Goal: Task Accomplishment & Management: Use online tool/utility

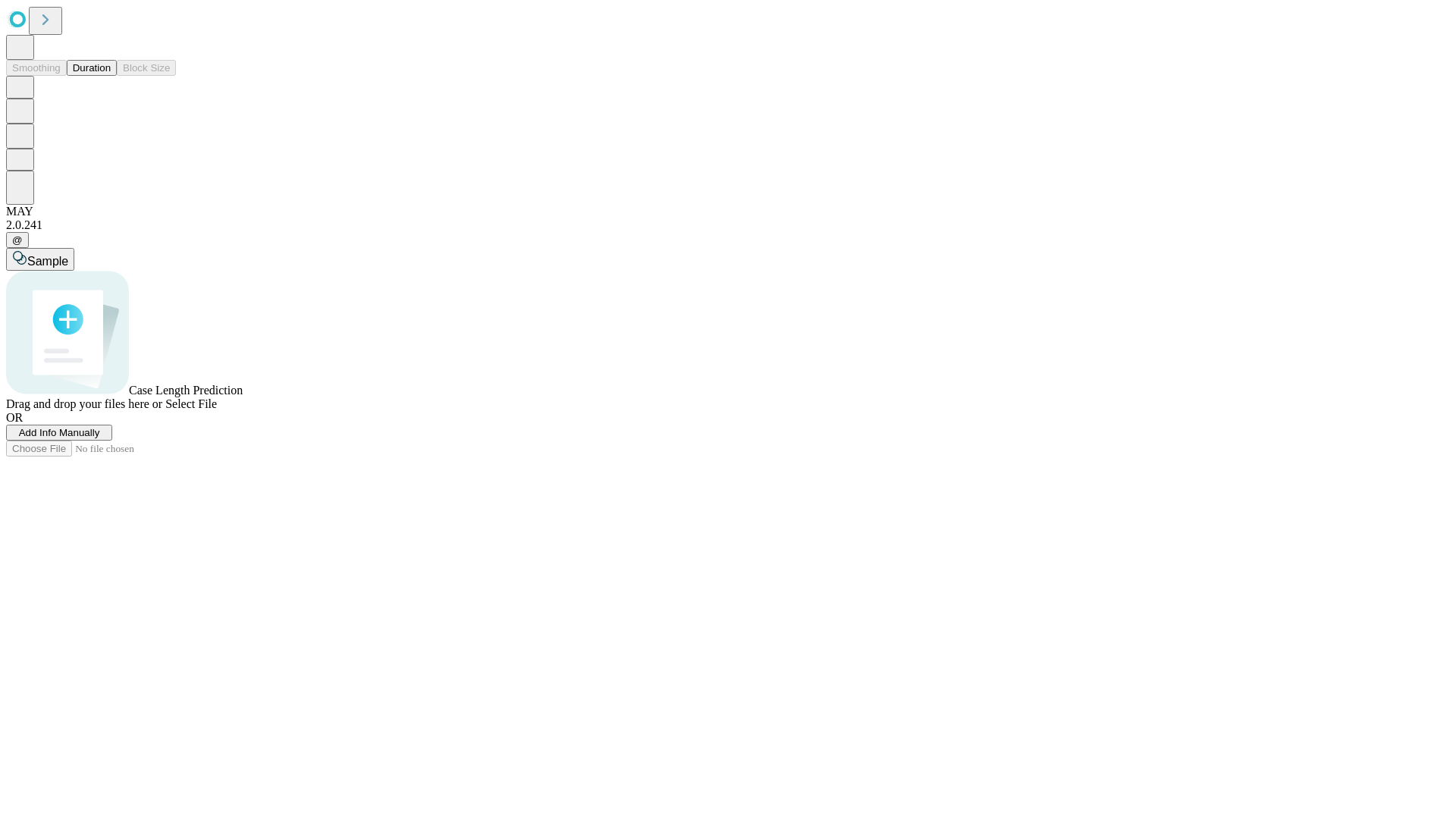
click at [111, 76] on button "Duration" at bounding box center [91, 67] width 50 height 16
click at [100, 439] on span "Add Info Manually" at bounding box center [60, 432] width 81 height 11
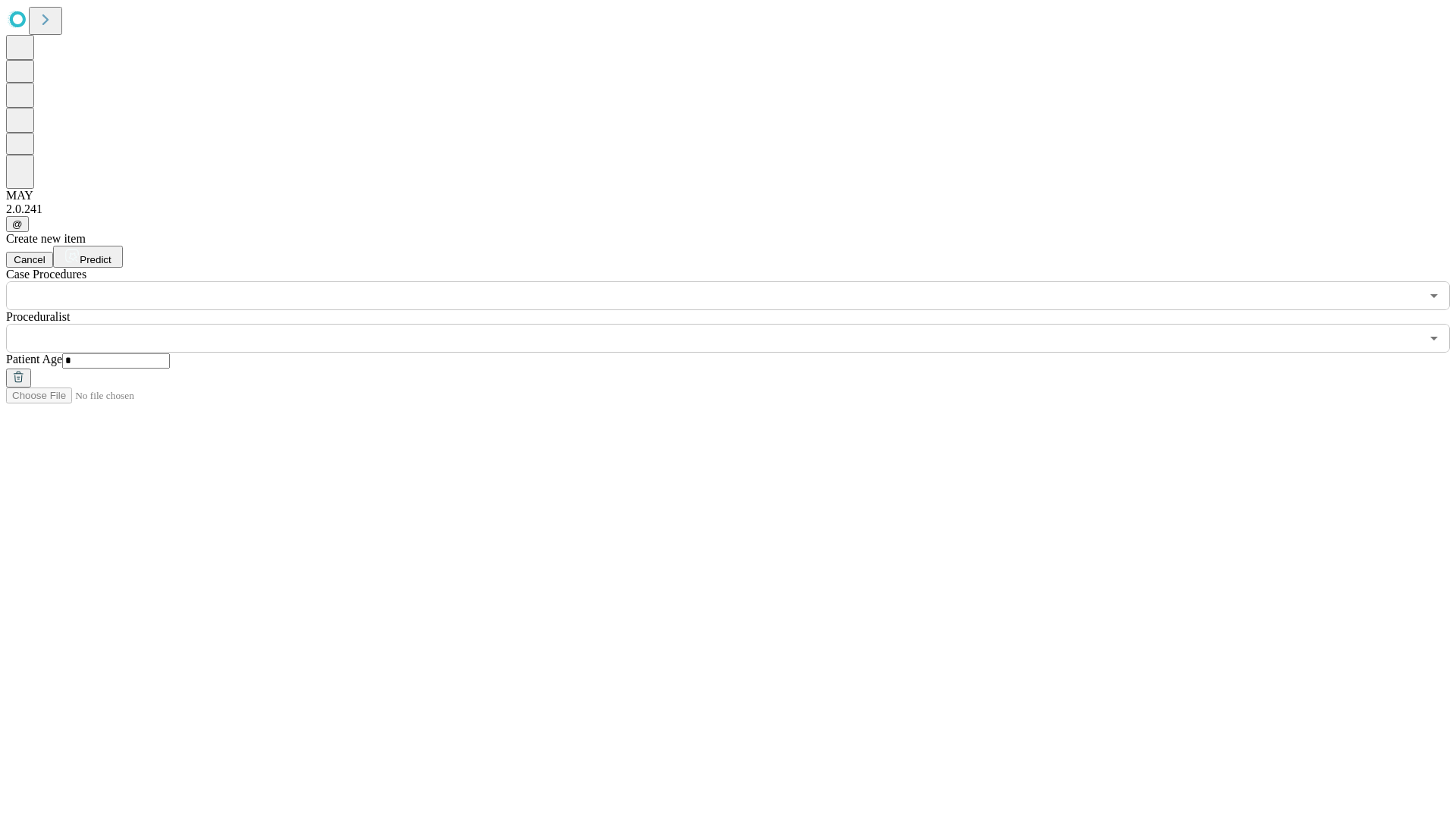
type input "*"
click at [739, 324] on input "text" at bounding box center [714, 338] width 1414 height 29
